Goal: Information Seeking & Learning: Learn about a topic

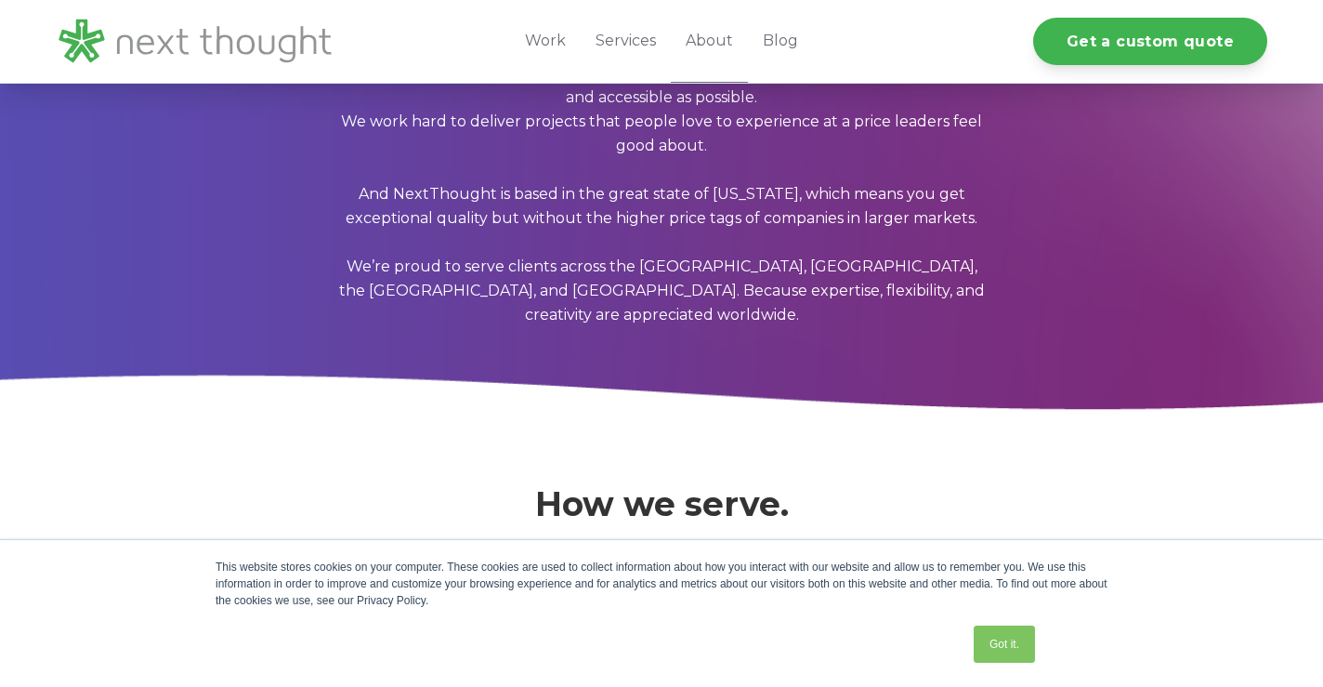
scroll to position [1241, 0]
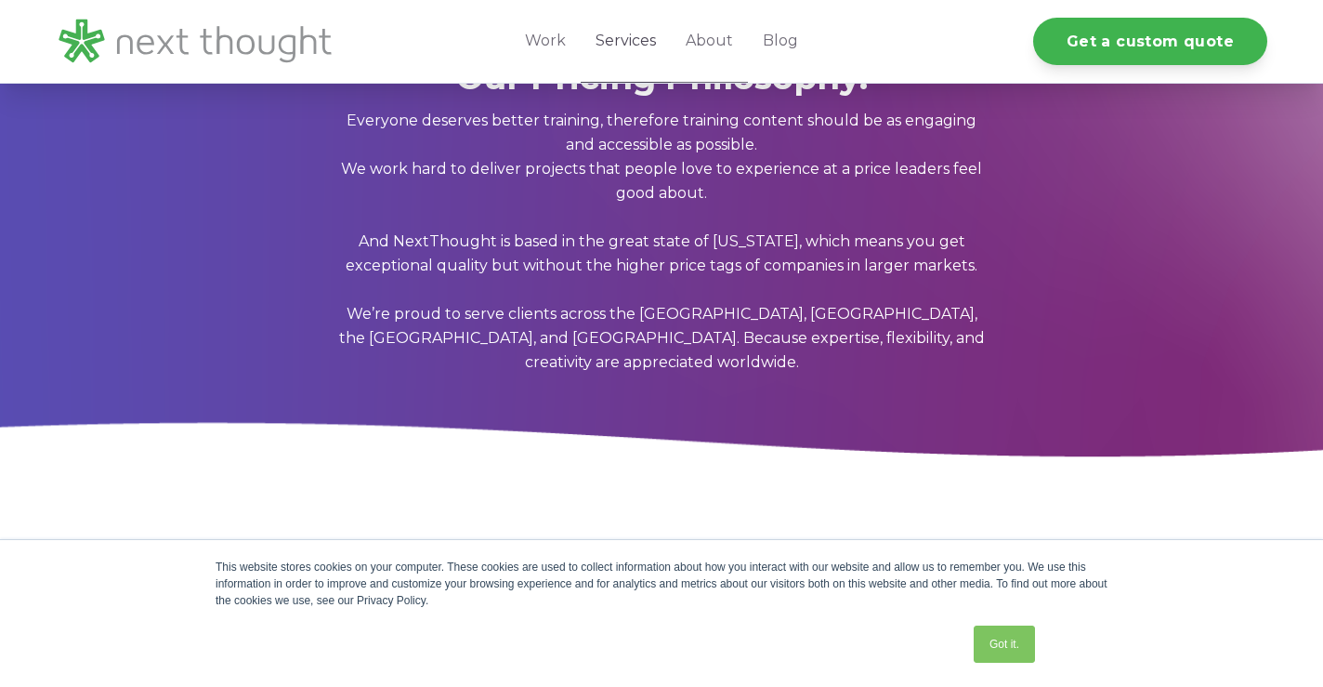
click at [609, 48] on link "Services" at bounding box center [626, 41] width 90 height 83
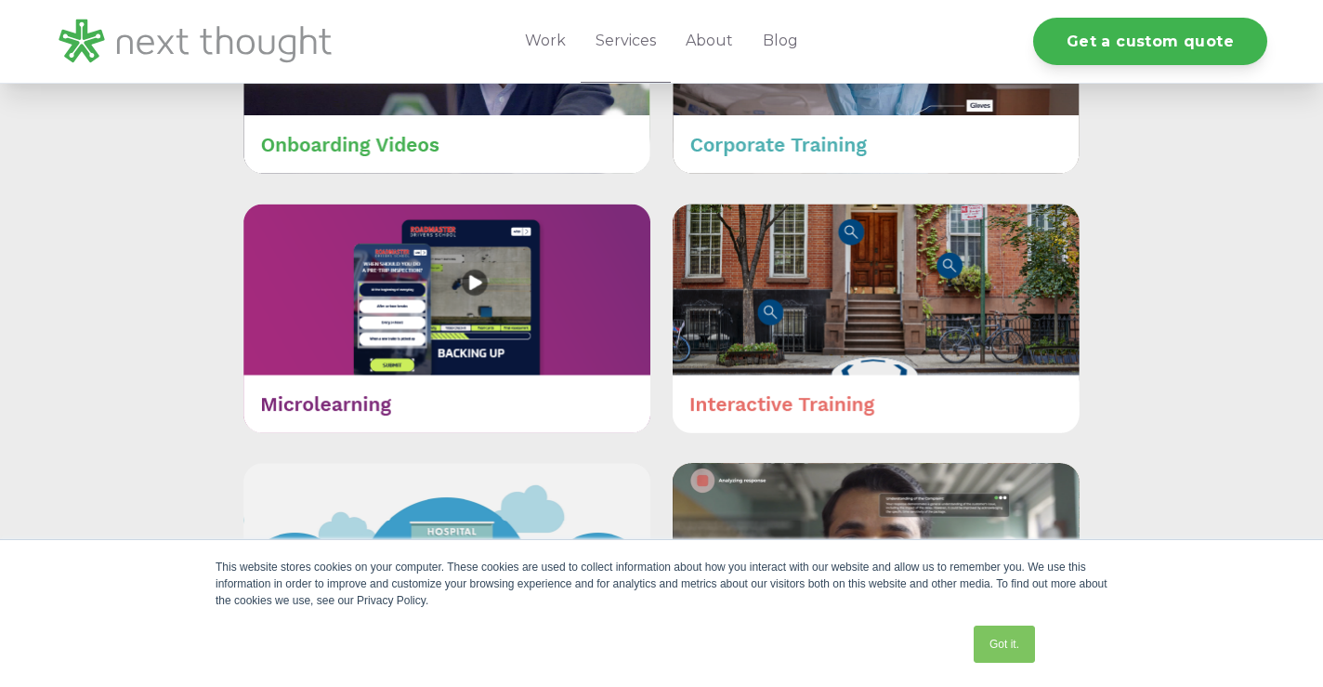
scroll to position [1026, 0]
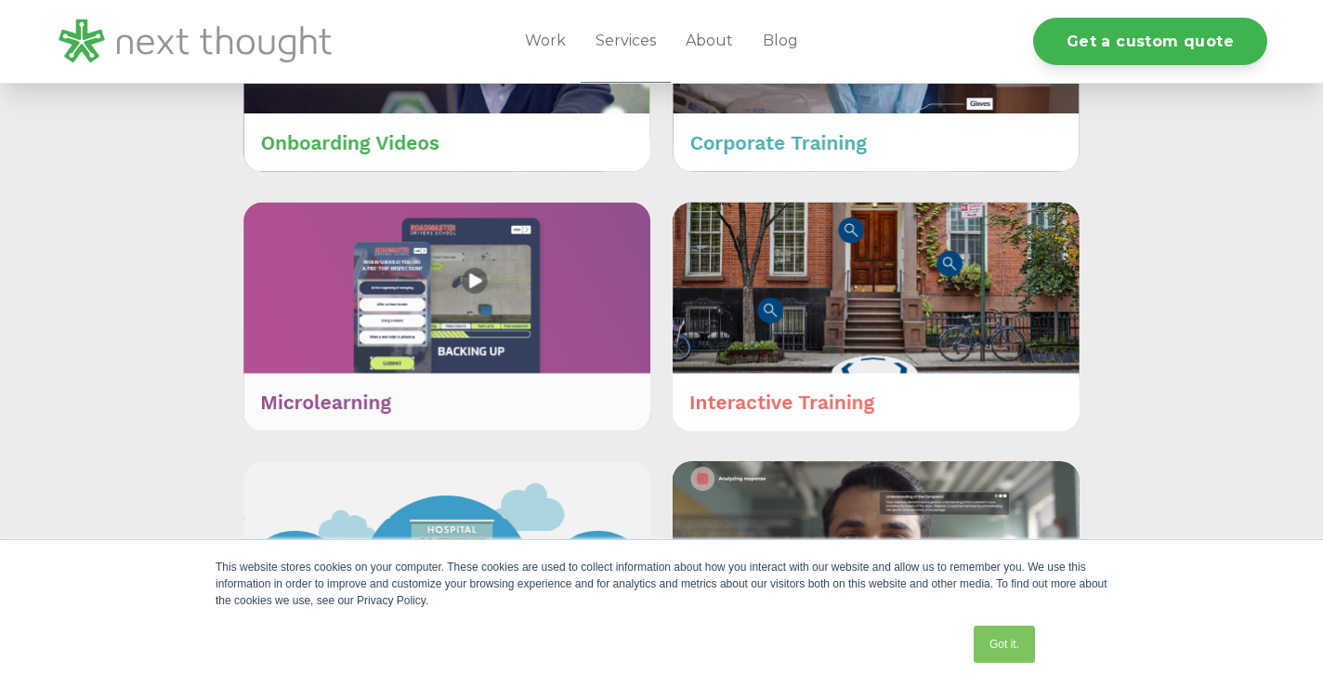
click at [326, 373] on img at bounding box center [446, 317] width 407 height 230
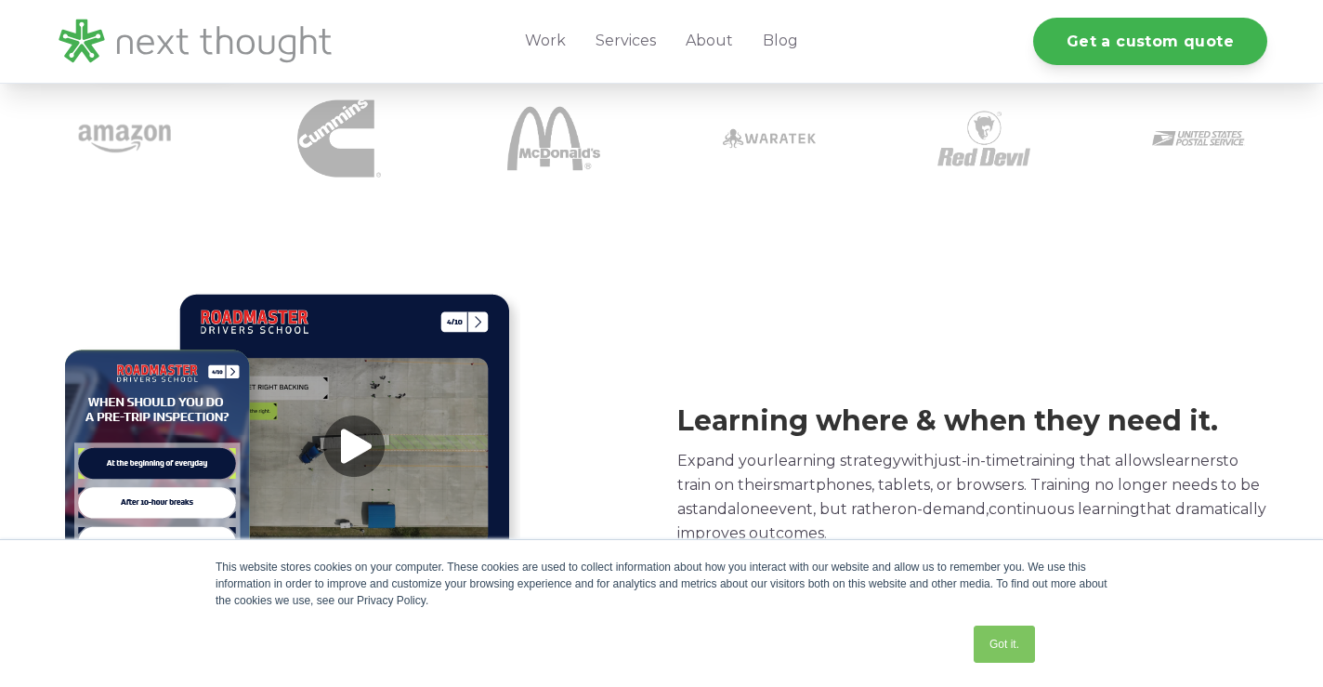
scroll to position [547, 0]
